Goal: Transaction & Acquisition: Purchase product/service

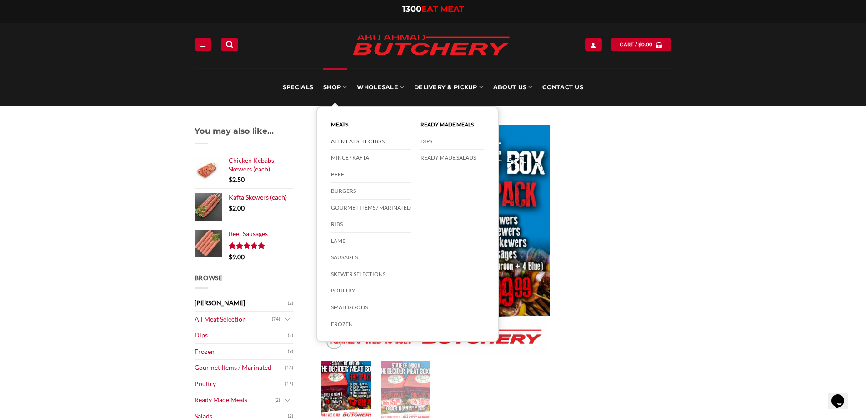
click at [374, 141] on link "All Meat Selection" at bounding box center [371, 141] width 80 height 17
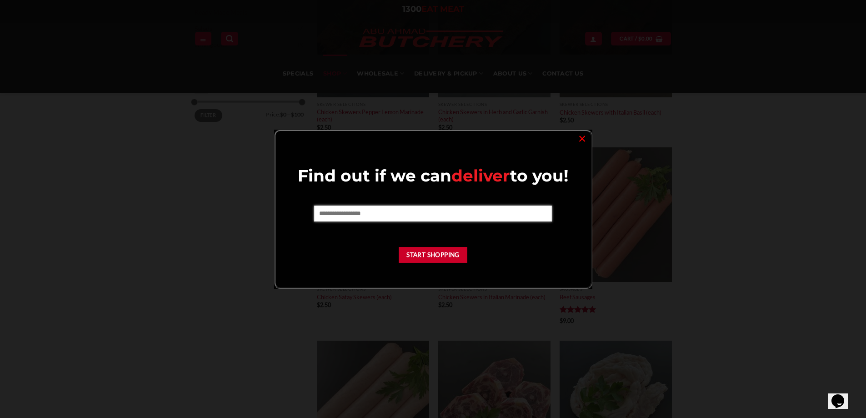
click at [463, 209] on input "text" at bounding box center [433, 213] width 238 height 15
type input "****"
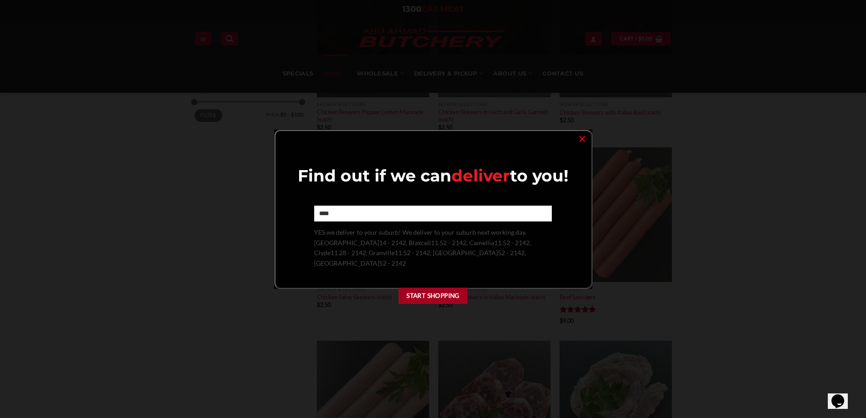
click at [430, 288] on button "Start Shopping" at bounding box center [433, 296] width 69 height 16
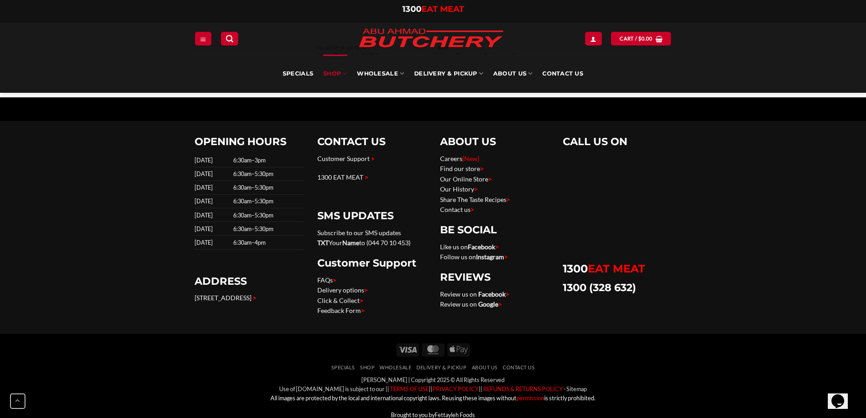
scroll to position [4548, 0]
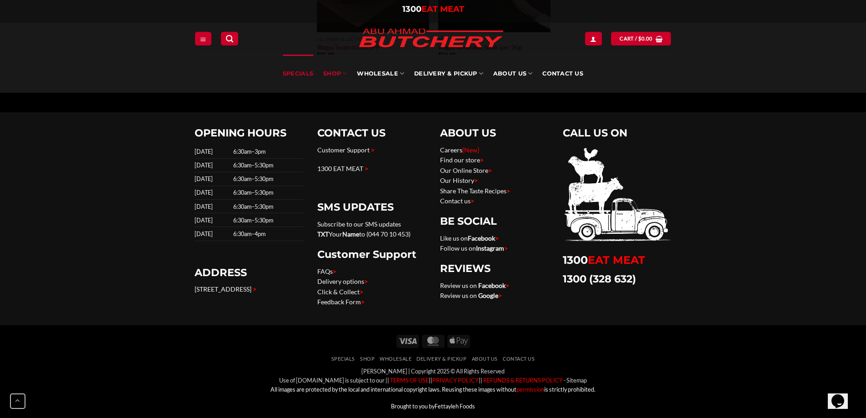
click at [305, 73] on link "Specials" at bounding box center [298, 74] width 30 height 38
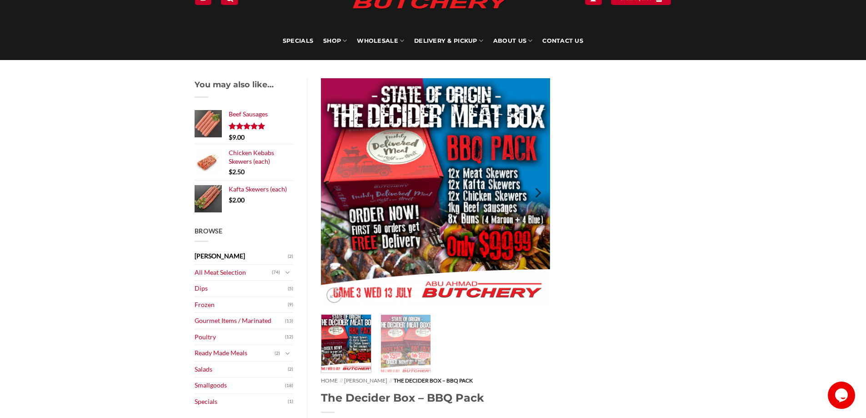
scroll to position [91, 0]
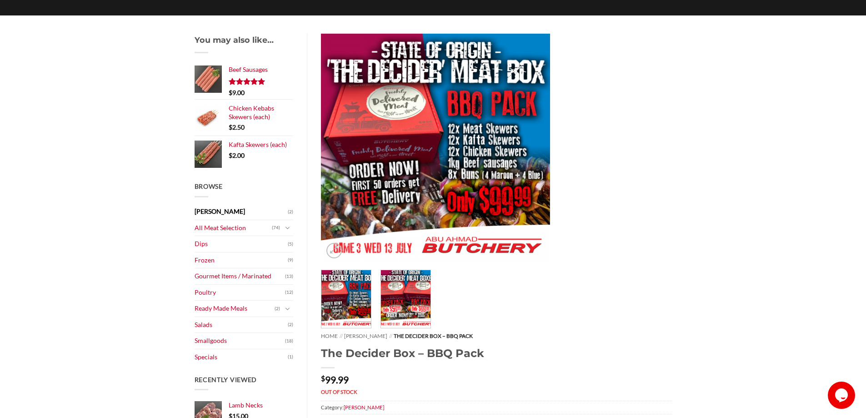
click at [419, 316] on img at bounding box center [406, 298] width 50 height 60
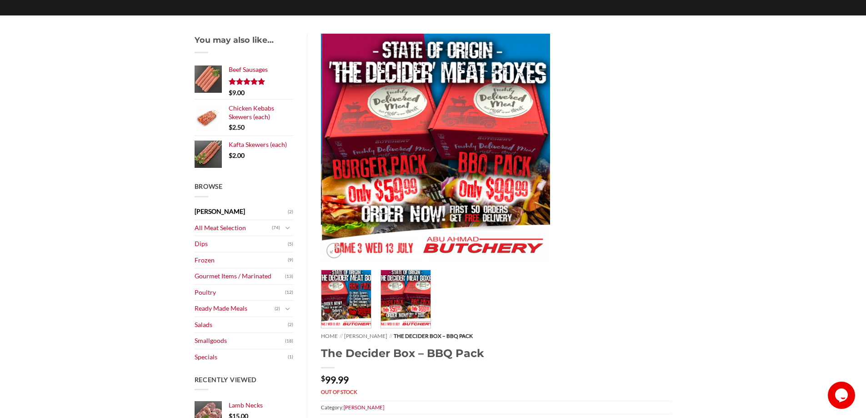
click at [352, 307] on img at bounding box center [347, 298] width 50 height 60
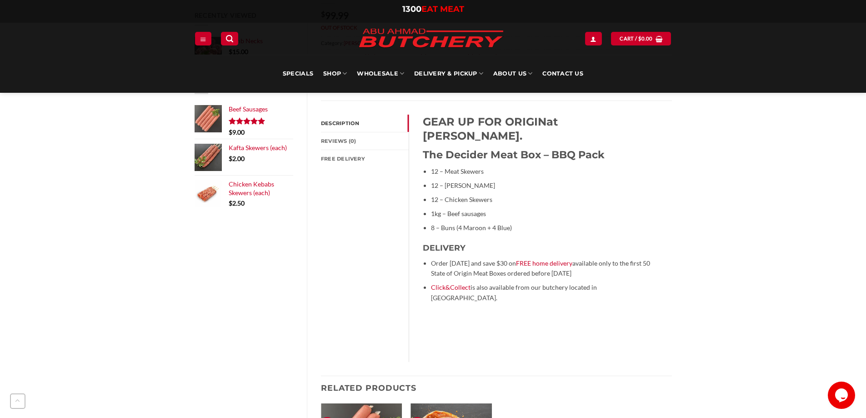
scroll to position [455, 0]
